Goal: Information Seeking & Learning: Learn about a topic

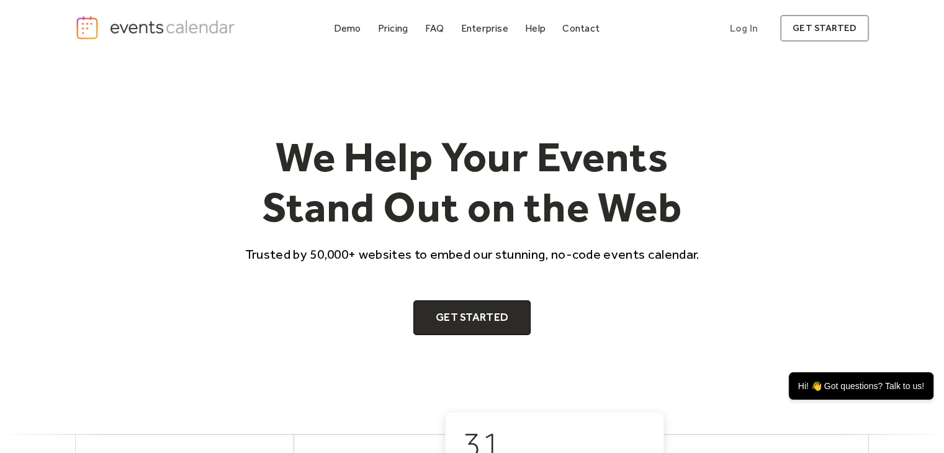
click at [929, 20] on html "Demo Pricing FAQ Enterprise Help Contact Log In Get Started Log In get started …" at bounding box center [472, 226] width 944 height 453
click at [351, 38] on div "Demo Pricing FAQ Enterprise Help Contact Log In Get Started Log In get started" at bounding box center [472, 28] width 795 height 27
click at [346, 25] on div "Demo" at bounding box center [347, 28] width 27 height 7
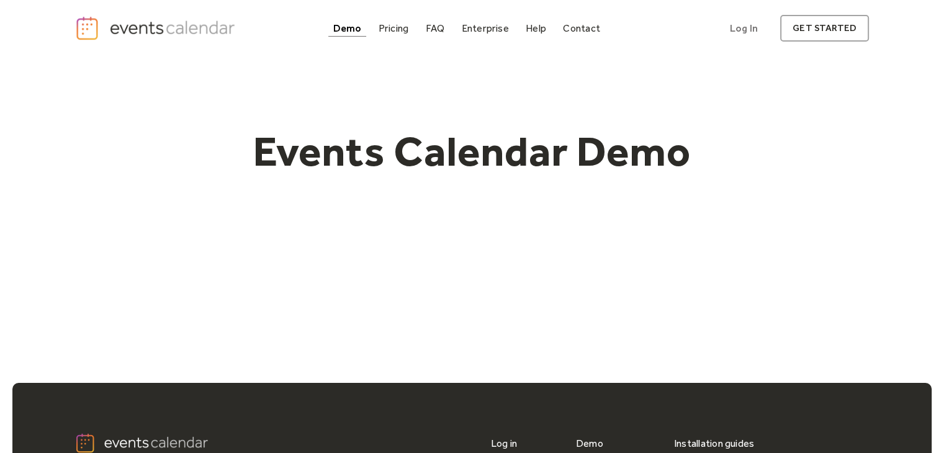
click at [346, 25] on div "Demo" at bounding box center [347, 28] width 29 height 7
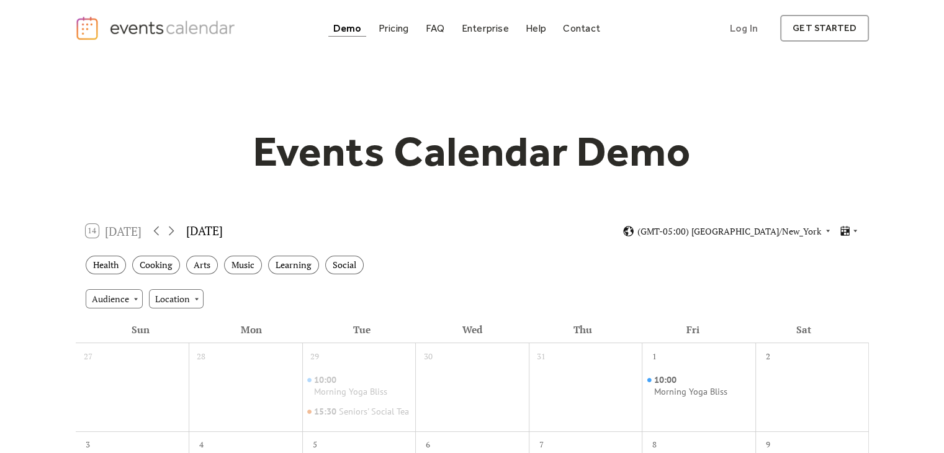
drag, startPoint x: 953, startPoint y: 37, endPoint x: 894, endPoint y: -29, distance: 88.4
click at [894, 0] on html "Demo Pricing FAQ Enterprise Help Contact Log In Get Started Log In get started …" at bounding box center [472, 226] width 944 height 453
click at [405, 28] on div "Pricing" at bounding box center [394, 28] width 30 height 7
